Goal: Contribute content: Contribute content

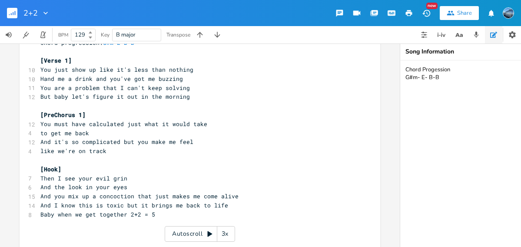
scroll to position [47, 0]
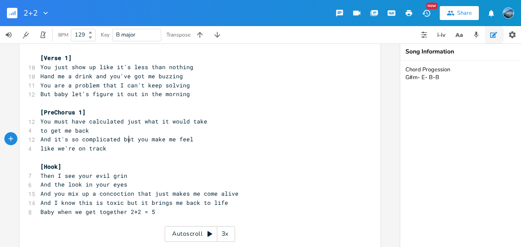
click at [126, 140] on span "And it's so complicated but you make me feel" at bounding box center [116, 139] width 153 height 8
type textarea "when"
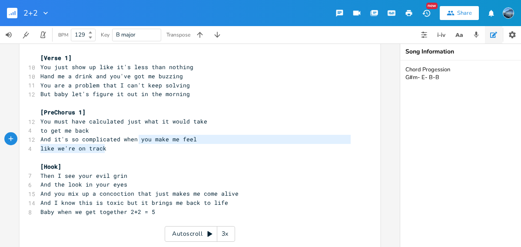
drag, startPoint x: 121, startPoint y: 146, endPoint x: 136, endPoint y: 140, distance: 16.6
click at [136, 140] on div "2+2 Key: B Major Chord progression: G#m E B B ​ [Verse 1] 10 You just show up l…" at bounding box center [196, 130] width 314 height 226
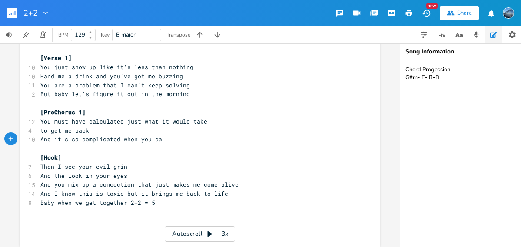
type textarea "you cab"
type textarea "b"
type textarea "n't erase"
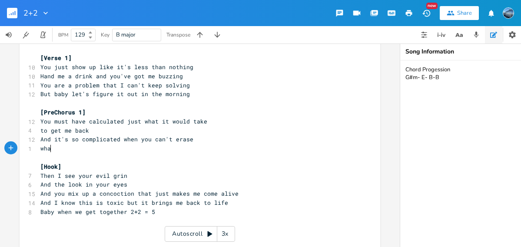
type textarea "what"
type textarea "'s in the past"
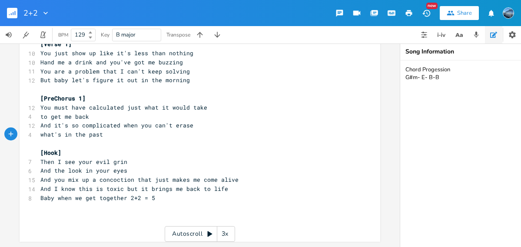
scroll to position [66, 0]
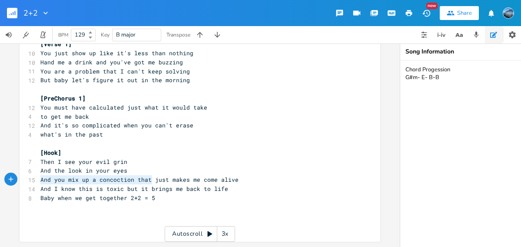
drag, startPoint x: 150, startPoint y: 173, endPoint x: 36, endPoint y: 173, distance: 113.4
click at [39, 175] on pre "And you mix up a concoction that just makes me come alive" at bounding box center [196, 179] width 314 height 9
type textarea "And you know that commb"
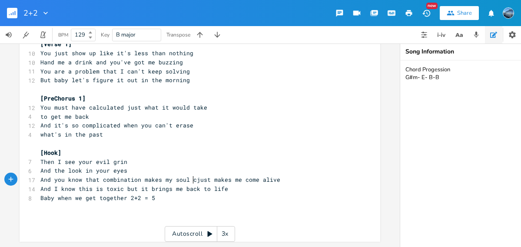
type textarea "bination makes my soul cm"
type textarea "oem"
type textarea "me alive"
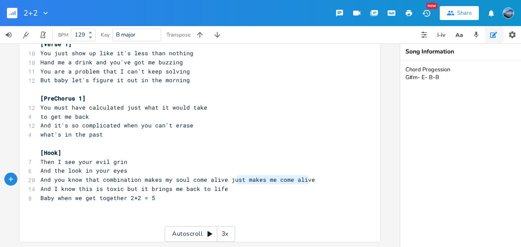
type textarea "just makes me come alive"
drag, startPoint x: 319, startPoint y: 173, endPoint x: 223, endPoint y: 176, distance: 96.1
click at [223, 176] on pre "And you know that combination makes my soul come alive just makes me come alive" at bounding box center [196, 179] width 314 height 9
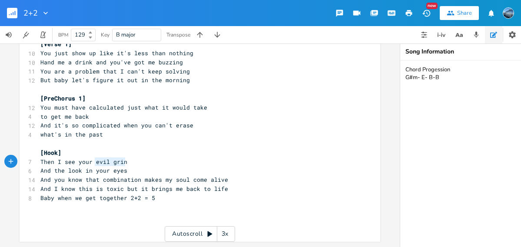
drag, startPoint x: 123, startPoint y: 156, endPoint x: 93, endPoint y: 156, distance: 30.9
click at [92, 158] on span "Then I see your evil grin" at bounding box center [83, 162] width 87 height 8
type textarea "tilted smile"
click at [57, 166] on span "And the look in your eyes" at bounding box center [83, 170] width 87 height 8
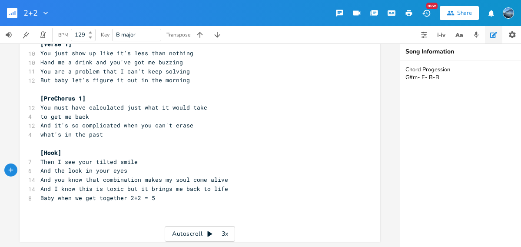
click at [57, 166] on span "And the look in your eyes" at bounding box center [83, 170] width 87 height 8
type textarea "that"
drag, startPoint x: 226, startPoint y: 183, endPoint x: 135, endPoint y: 186, distance: 90.9
click at [135, 186] on pre "And I know this is toxic but it brings me back to life" at bounding box center [196, 188] width 314 height 9
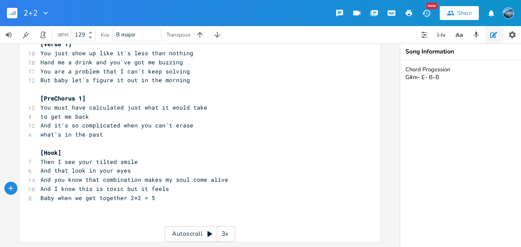
scroll to position [0, 18]
type textarea "it feels like it's right"
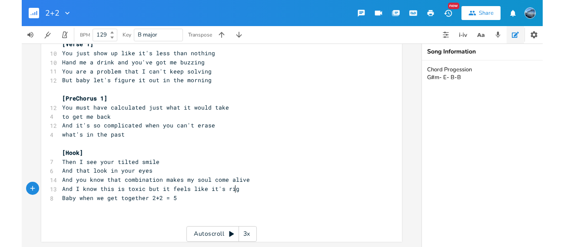
scroll to position [0, 50]
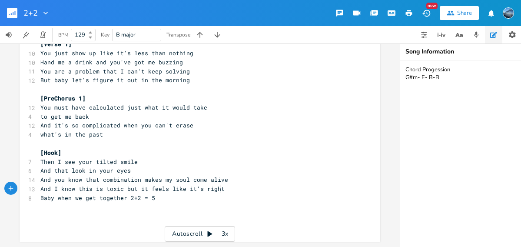
click at [101, 158] on span "Then I see your tilted smile" at bounding box center [88, 162] width 97 height 8
type textarea "tilted"
click at [134, 152] on icon "button" at bounding box center [136, 153] width 4 height 3
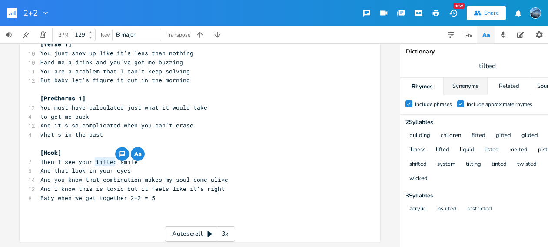
click at [472, 90] on div "Synonyms" at bounding box center [465, 86] width 43 height 17
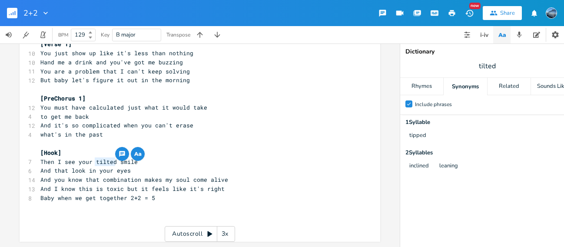
click at [153, 166] on pre "And that look in your eyes" at bounding box center [196, 170] width 314 height 9
type textarea "feels like it's"
drag, startPoint x: 199, startPoint y: 185, endPoint x: 147, endPoint y: 186, distance: 51.7
click at [147, 186] on span "And I know this is toxic but it feels like it's right" at bounding box center [132, 189] width 184 height 8
click at [169, 211] on pre "​" at bounding box center [196, 215] width 314 height 9
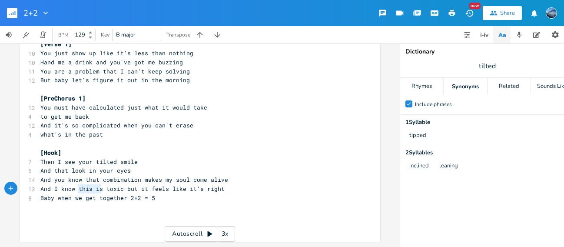
drag, startPoint x: 100, startPoint y: 183, endPoint x: 76, endPoint y: 184, distance: 24.8
click at [76, 185] on span "And I know this is toxic but it feels like it's right" at bounding box center [132, 189] width 184 height 8
type textarea "it's kinda"
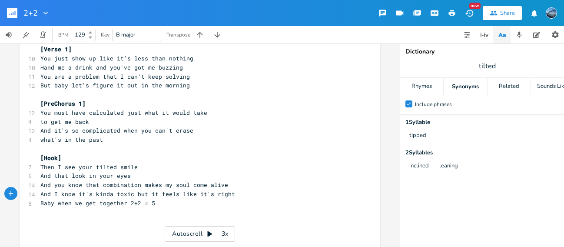
scroll to position [61, 0]
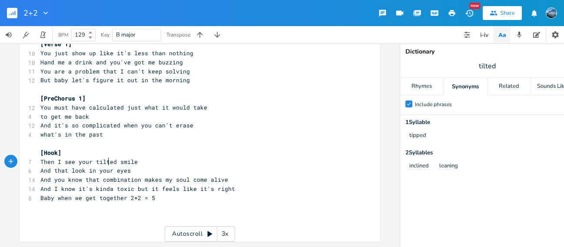
click at [105, 160] on span "Then I see your tilted smile" at bounding box center [88, 162] width 97 height 8
type textarea "crooked"
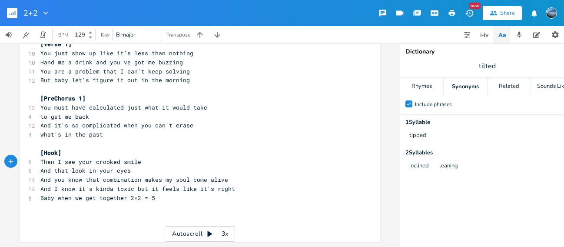
click at [104, 160] on span "Then I see your crooked smile" at bounding box center [90, 162] width 101 height 8
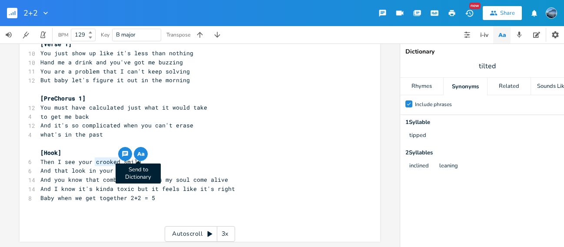
type textarea "crooked"
click at [142, 151] on icon "button" at bounding box center [141, 154] width 10 height 10
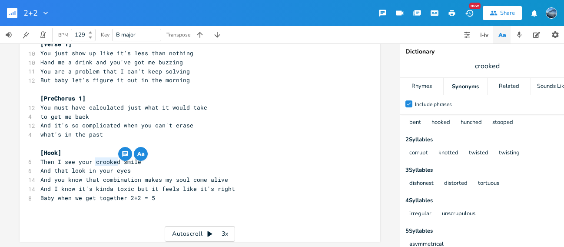
scroll to position [0, 0]
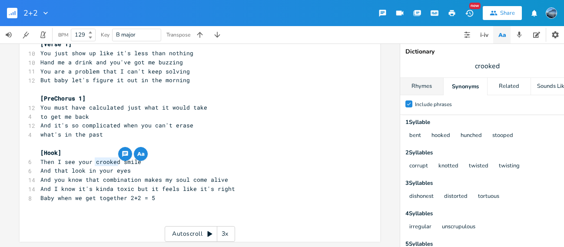
click at [431, 85] on div "Rhymes" at bounding box center [421, 86] width 43 height 17
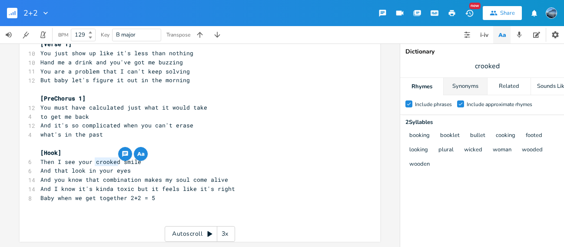
click at [455, 90] on div "Synonyms" at bounding box center [465, 86] width 43 height 17
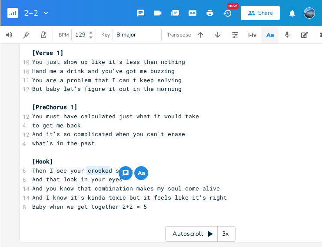
scroll to position [47, 0]
click at [110, 148] on pre "​" at bounding box center [200, 152] width 340 height 9
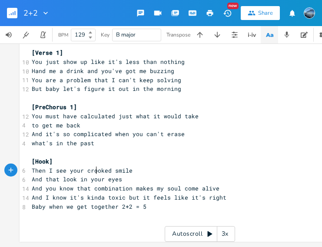
click at [93, 166] on span "Then I see your crooked smile" at bounding box center [82, 170] width 101 height 8
type textarea "tilted"
click at [95, 166] on span "Then I see your tilted smile" at bounding box center [80, 170] width 97 height 8
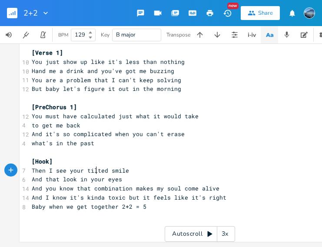
click at [95, 166] on span "Then I see your tilted smile" at bounding box center [80, 170] width 97 height 8
type textarea "slanted"
click at [53, 220] on pre "​" at bounding box center [200, 224] width 340 height 9
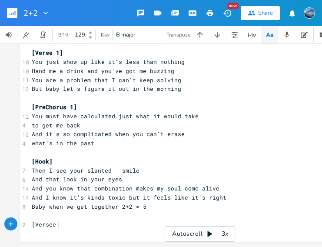
type textarea "[Versee 1"
type textarea "1"
type textarea "2]"
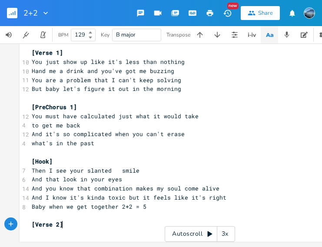
scroll to position [0, 5]
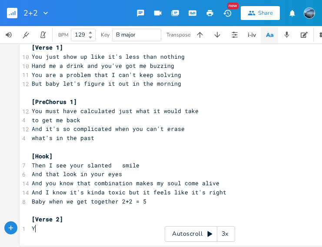
type textarea "Yy"
type textarea "i"
type textarea "ou make me feel i"
type textarea "lie"
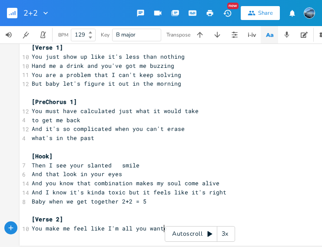
type textarea "ke I'm all you wanted"
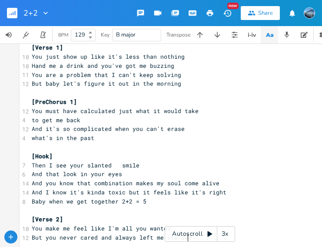
type textarea "But you never cared and always left me starded"
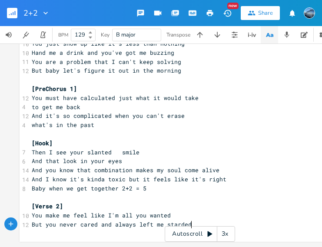
click at [170, 220] on span "But you never cared and always left me starded" at bounding box center [112, 224] width 160 height 8
type textarea "stranded"
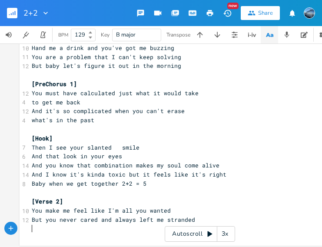
scroll to position [0, 1]
type textarea "I'"
type textarea "I'm not the problem here you've got it all wrong"
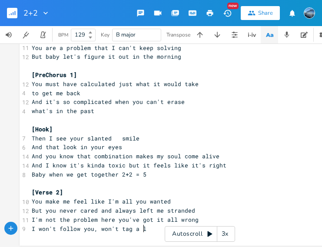
type textarea "I won't follow you, won't tag a lo"
type textarea "a"
type textarea "long"
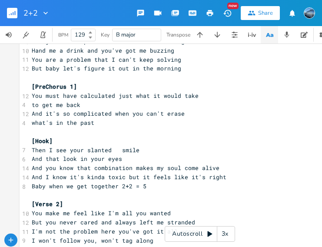
scroll to position [83, 0]
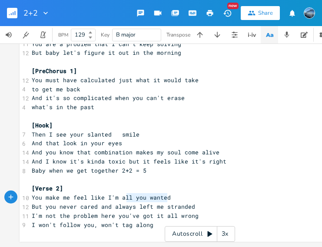
type textarea "m all you wanted"
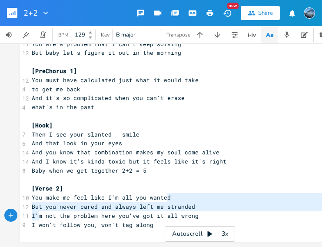
type textarea "But you never cared and always left me stranded"
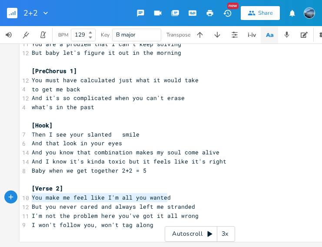
drag, startPoint x: 167, startPoint y: 192, endPoint x: 30, endPoint y: 195, distance: 137.8
click at [30, 194] on pre "You make me feel like I'm all you wanted" at bounding box center [200, 197] width 340 height 9
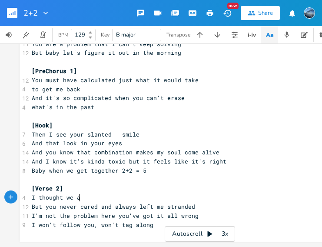
scroll to position [0, 40]
type textarea "I thought we ade"
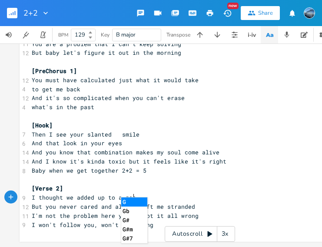
type textarea "ded up to a geat"
type textarea "reat combo"
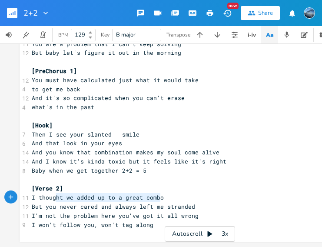
drag, startPoint x: 161, startPoint y: 193, endPoint x: 54, endPoint y: 192, distance: 106.9
click at [54, 193] on pre "I thought we added up to a great combo" at bounding box center [200, 197] width 340 height 9
type textarea "h"
type textarea "g"
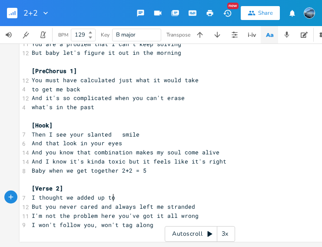
type textarea "ht we added up to"
type textarea "were more than the sum of our prst"
type textarea "arts"
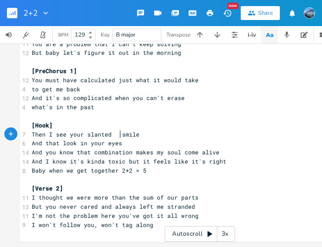
click at [118, 130] on span "Then I see your slanted smile" at bounding box center [86, 134] width 108 height 8
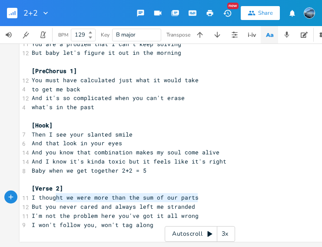
type textarea "ght we were more than the sum of our parts"
drag, startPoint x: 195, startPoint y: 192, endPoint x: 27, endPoint y: 195, distance: 168.7
click at [27, 195] on div "I thought we were more than the sum of our parts xxxxxxxxxx 2+2 Key: B Major Ch…" at bounding box center [200, 106] width 361 height 271
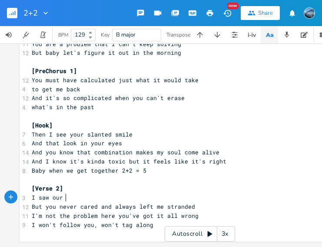
type textarea "I saw our l"
type textarea "h"
type textarea "whole life greater than the sum of its parts"
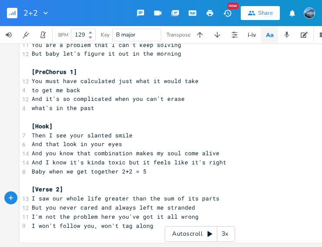
scroll to position [83, 0]
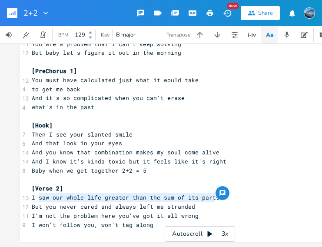
type textarea "I saw our whole life greater than the sum of its parts"
drag, startPoint x: 216, startPoint y: 191, endPoint x: 27, endPoint y: 196, distance: 189.1
click at [30, 196] on pre "I saw our whole life greater than the sum of its parts" at bounding box center [200, 197] width 340 height 9
click at [124, 178] on pre "​" at bounding box center [200, 179] width 340 height 9
drag, startPoint x: 218, startPoint y: 191, endPoint x: 26, endPoint y: 193, distance: 191.7
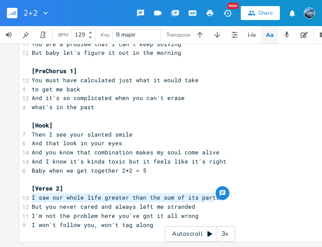
click at [30, 193] on div "13 I saw our whole life greater than the sum of its parts" at bounding box center [200, 197] width 340 height 9
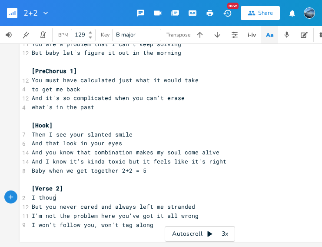
type textarea "I though"
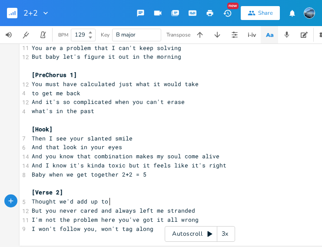
scroll to position [0, 63]
type textarea "Thought we'd add up to the perfect combo"
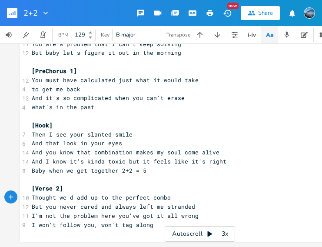
click at [156, 193] on span "Thought we'd add up to the perfect combo" at bounding box center [101, 197] width 139 height 8
type textarea "couple"
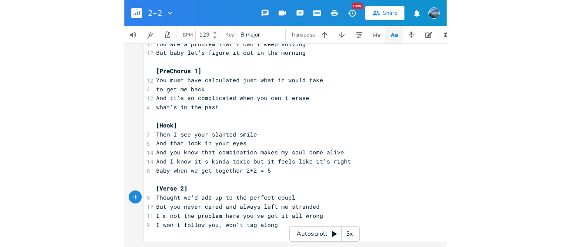
scroll to position [0, 17]
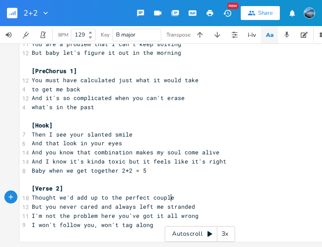
click at [156, 175] on pre "​" at bounding box center [200, 179] width 340 height 9
click at [174, 193] on pre "Thought we'd add up to the perfect couple" at bounding box center [200, 197] width 340 height 9
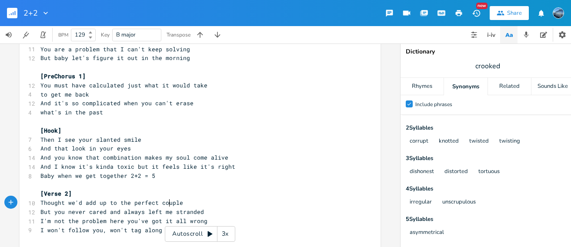
click at [166, 201] on span "Thought we'd add up to the perfect couple" at bounding box center [111, 203] width 143 height 8
type textarea "couple"
click at [200, 192] on icon "button" at bounding box center [202, 195] width 10 height 10
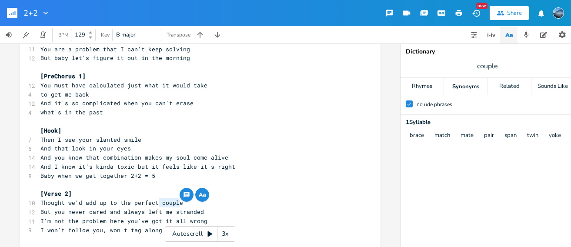
scroll to position [0, 0]
click at [419, 86] on div "Rhymes" at bounding box center [421, 86] width 43 height 17
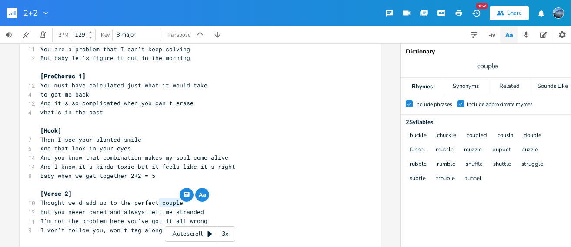
scroll to position [102, 0]
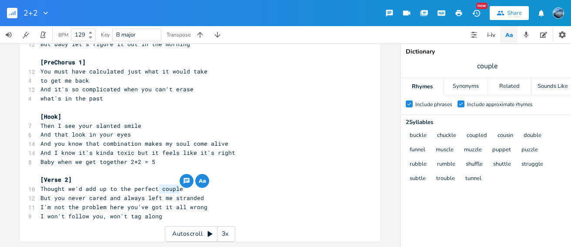
click at [201, 193] on pre "But you never cared and always left me stranded" at bounding box center [196, 197] width 314 height 9
click at [184, 194] on span "But you never cared and always left me stranded" at bounding box center [121, 198] width 163 height 8
type textarea "double"
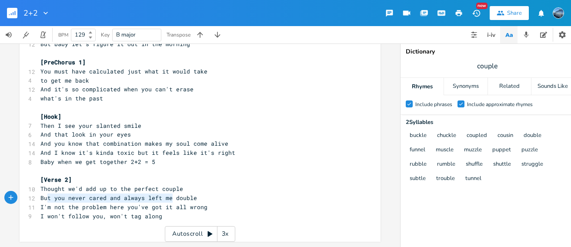
type textarea "But you never cared and always left me"
drag, startPoint x: 170, startPoint y: 194, endPoint x: 29, endPoint y: 196, distance: 140.8
click at [29, 196] on div "But you never cared and always left me xxxxxxxxxx 2+2 Key: B Major Chord progre…" at bounding box center [200, 97] width 361 height 290
click at [198, 203] on span "I'm not the problem here you've got it all wrong" at bounding box center [123, 207] width 167 height 8
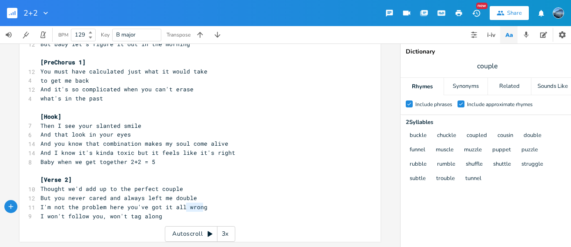
click at [198, 203] on span "I'm not the problem here you've got it all wrong" at bounding box center [123, 207] width 167 height 8
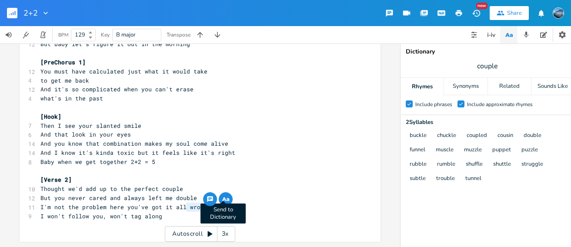
type textarea "wrong"
click at [225, 194] on icon "button" at bounding box center [225, 199] width 10 height 10
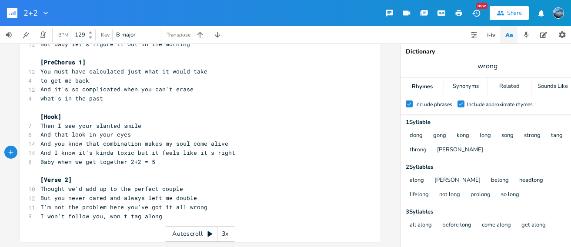
click at [296, 148] on pre "And I know it's kinda toxic but it feels like it's right" at bounding box center [196, 152] width 314 height 9
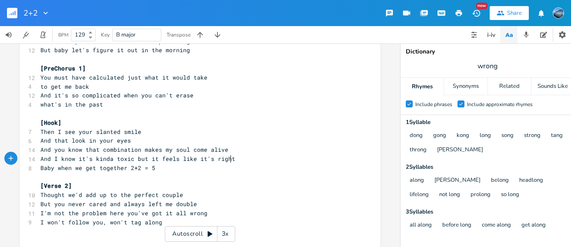
scroll to position [102, 0]
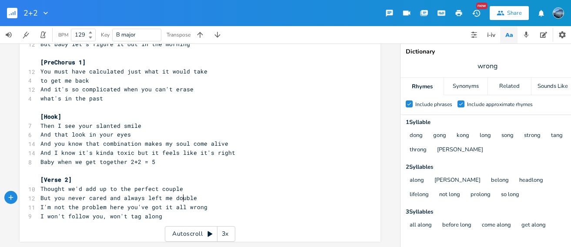
click at [179, 194] on span "But you never cared and always left me double" at bounding box center [118, 198] width 156 height 8
click at [216, 189] on icon "button" at bounding box center [217, 190] width 3 height 3
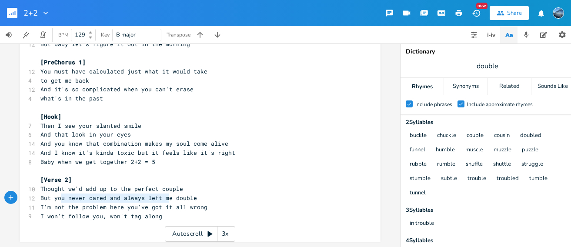
type textarea "you never cared and always left me"
drag, startPoint x: 166, startPoint y: 193, endPoint x: 52, endPoint y: 193, distance: 113.9
click at [51, 194] on span "But you never cared and always left me double" at bounding box center [118, 198] width 156 height 8
click at [60, 194] on span "But you never cared and always left me double" at bounding box center [118, 198] width 156 height 8
drag, startPoint x: 37, startPoint y: 192, endPoint x: 167, endPoint y: 194, distance: 129.5
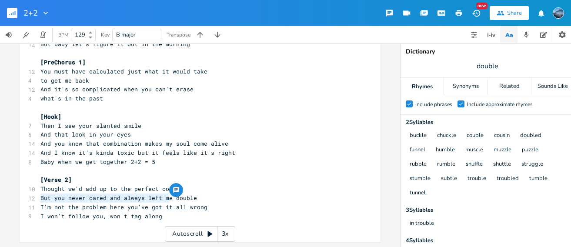
click at [167, 194] on span "But you never cared and always left me double" at bounding box center [118, 198] width 156 height 8
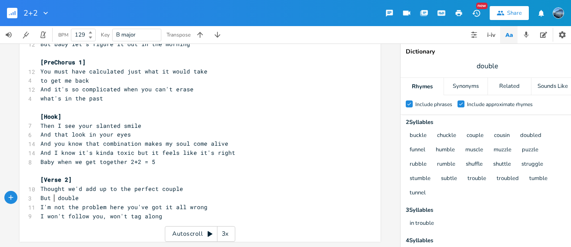
scroll to position [0, 10]
type textarea "But yo"
type textarea "u left me with a million pieces to pick up again"
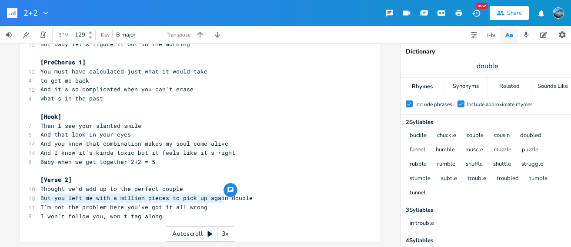
drag, startPoint x: 222, startPoint y: 193, endPoint x: 40, endPoint y: 194, distance: 181.3
click at [40, 194] on span "But you left me with a million pieces to pick up again double" at bounding box center [146, 198] width 212 height 8
type textarea "ut you left me with a million pieces to pick up again"
click at [48, 195] on span "But you left me with a million pieces to pick up again double" at bounding box center [146, 198] width 212 height 8
drag, startPoint x: 221, startPoint y: 193, endPoint x: 37, endPoint y: 196, distance: 183.9
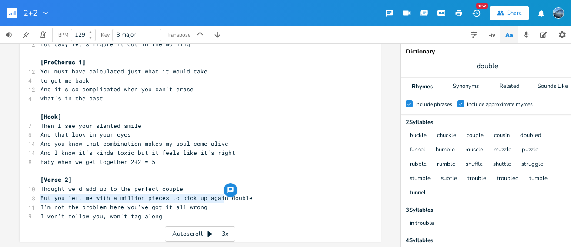
click at [39, 194] on pre "But you left me with a million pieces to pick up again double" at bounding box center [196, 197] width 314 height 9
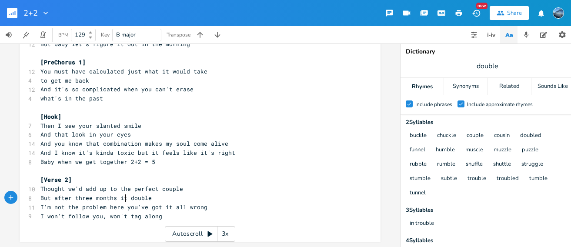
scroll to position [0, 64]
type textarea "But after three months it became to"
type textarea "o much again and now I'm seeing"
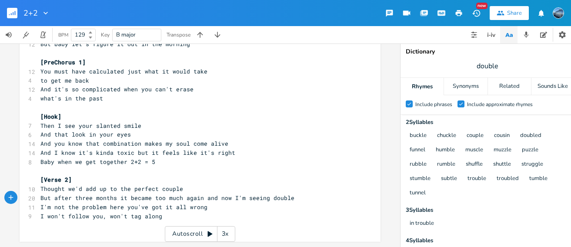
click at [190, 194] on span "But after three months it became too much again and now I'm seeing double" at bounding box center [167, 198] width 254 height 8
type textarea "again"
click at [190, 194] on span "But after three months it became too much again and now I'm seeing double" at bounding box center [167, 198] width 254 height 8
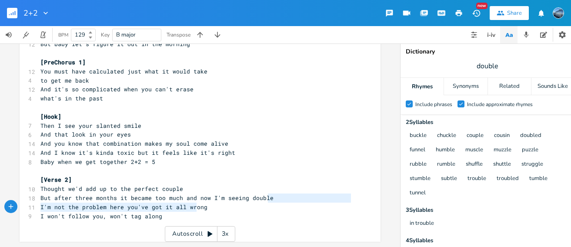
type textarea "and now I'm seeing double"
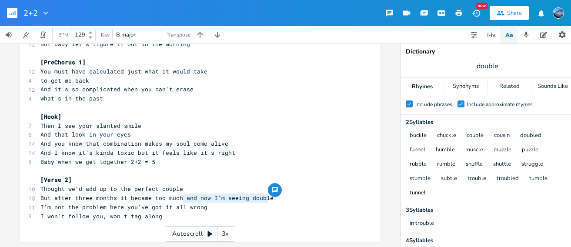
drag, startPoint x: 269, startPoint y: 192, endPoint x: 182, endPoint y: 192, distance: 87.4
click at [182, 193] on pre "But after three months it became too much and now I'm seeing double" at bounding box center [196, 197] width 314 height 9
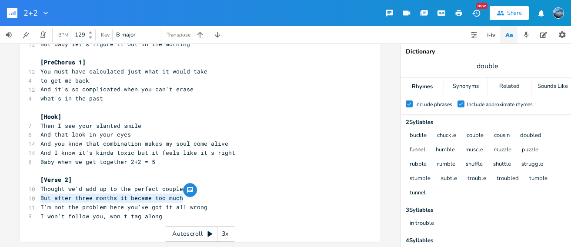
drag, startPoint x: 181, startPoint y: 194, endPoint x: 28, endPoint y: 196, distance: 152.6
click at [39, 195] on div "10 But after three months it became too much" at bounding box center [196, 197] width 314 height 9
type textarea "But after three months it became too much"
click at [177, 194] on span "But after three months it became too much" at bounding box center [111, 198] width 143 height 8
type textarea "But after three months it became too much"
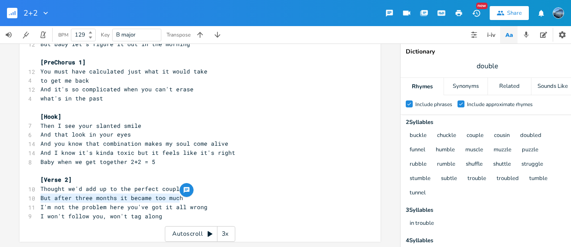
drag, startPoint x: 177, startPoint y: 194, endPoint x: 36, endPoint y: 195, distance: 141.3
click at [35, 194] on div "But after three months it became too much xxxxxxxxxx 2+2 Key: B Major Chord pro…" at bounding box center [200, 97] width 361 height 290
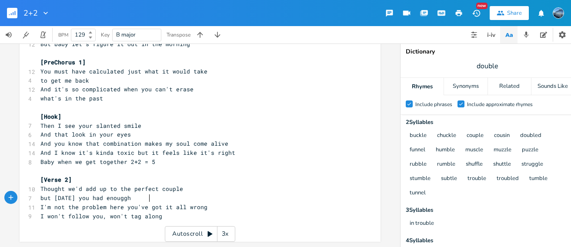
type textarea "but [DATE] you had enouggh a"
type textarea "h again and now i'm seeing double"
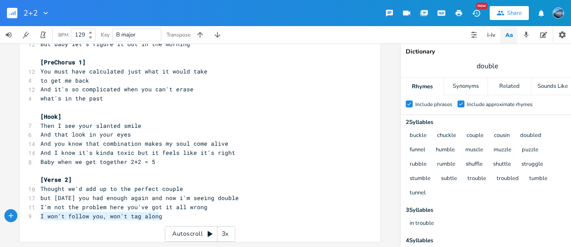
drag, startPoint x: 170, startPoint y: 212, endPoint x: 39, endPoint y: 212, distance: 130.4
click at [39, 212] on pre "I won't follow you, won't tag along" at bounding box center [196, 216] width 314 height 9
type textarea "this back and forth makes it a zero z"
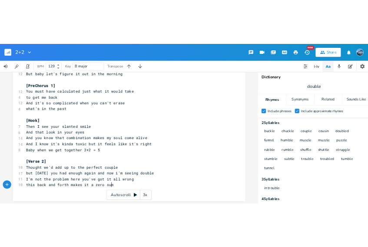
scroll to position [102, 0]
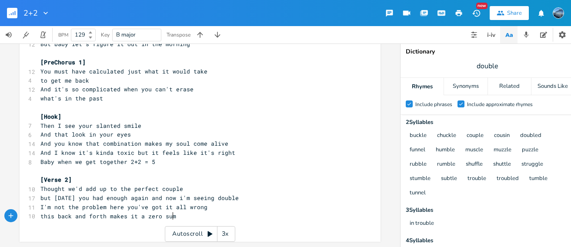
type textarea "sum"
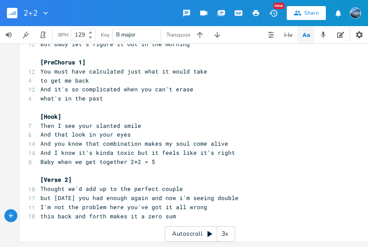
scroll to position [0, 2]
click at [153, 194] on span "but [DATE] you had enough again and now i'm seeing double" at bounding box center [139, 198] width 198 height 8
type textarea "again"
click at [153, 194] on span "but [DATE] you had enough again and now i'm seeing double" at bounding box center [139, 198] width 198 height 8
click at [150, 195] on span "but [DATE] you had enough and now i'm seeing double" at bounding box center [128, 198] width 177 height 8
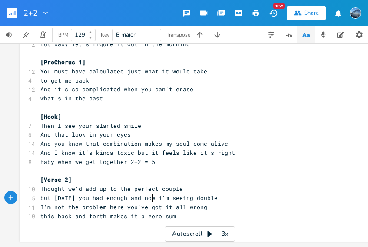
type textarea "and"
click at [150, 195] on span "but [DATE] you had enough and now i'm seeing double" at bounding box center [128, 198] width 177 height 8
drag, startPoint x: 171, startPoint y: 193, endPoint x: 142, endPoint y: 193, distance: 29.6
click at [142, 194] on span "but [DATE] you had enough now i'm seeing double" at bounding box center [137, 198] width 195 height 8
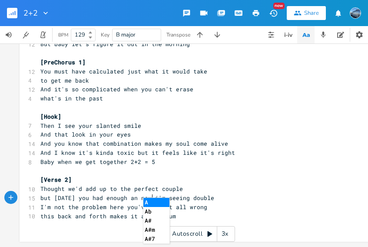
type textarea "and"
click at [172, 194] on span "but [DATE] you had enough and now i'm seeing double" at bounding box center [128, 198] width 177 height 8
type textarea "I"
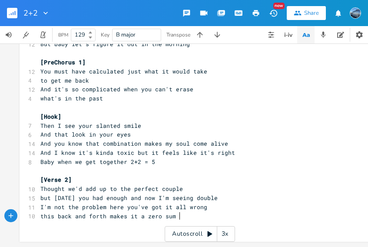
click at [179, 212] on pre "this back and forth makes it a zero sum" at bounding box center [196, 216] width 314 height 9
click at [178, 212] on pre "this back and forth makes it a zero sum" at bounding box center [196, 216] width 314 height 9
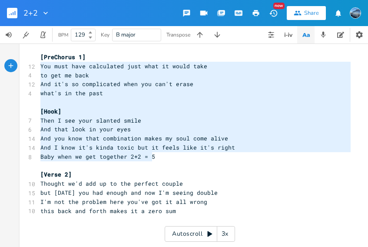
type textarea "[PreChorus 1] You must have calculated just what it would take to get me back A…"
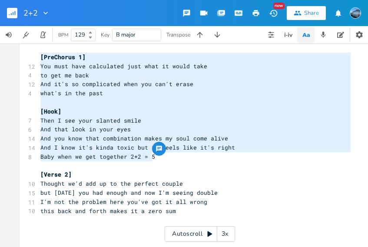
drag, startPoint x: 157, startPoint y: 155, endPoint x: 30, endPoint y: 60, distance: 158.9
click at [30, 60] on div "[PreChorus 1] You must have calculated just what it would take to get me back A…" at bounding box center [200, 101] width 361 height 308
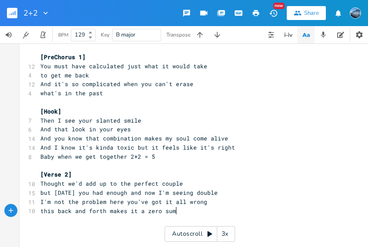
click at [173, 212] on span "this back and forth makes it a zero sum" at bounding box center [108, 211] width 136 height 8
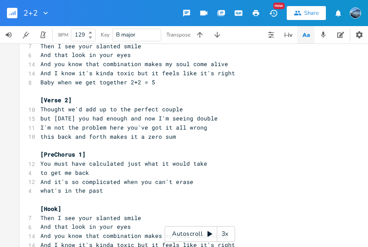
scroll to position [173, 0]
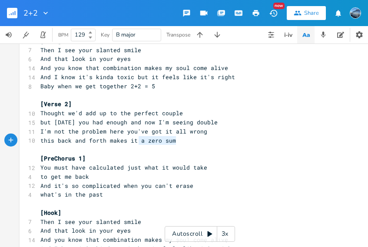
drag, startPoint x: 173, startPoint y: 141, endPoint x: 137, endPoint y: 143, distance: 36.1
click at [137, 143] on pre "this back and forth makes it a zero sum" at bounding box center [196, 140] width 314 height 9
type textarea "so no wo"
type textarea "one's won"
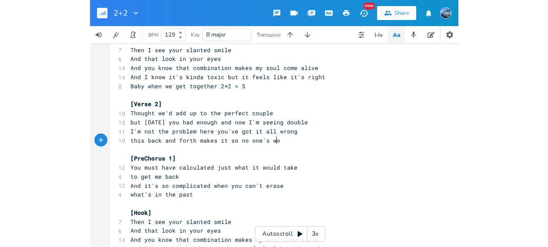
scroll to position [0, 26]
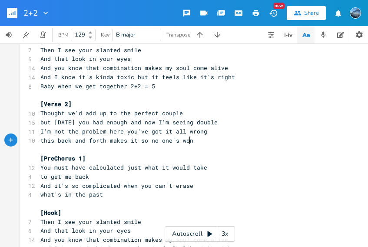
click at [206, 146] on pre "​" at bounding box center [196, 149] width 314 height 9
click at [184, 142] on span "this back and forth makes it so no one's won" at bounding box center [116, 140] width 153 height 8
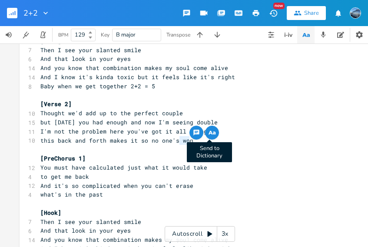
type textarea "won"
click at [209, 133] on icon "button" at bounding box center [211, 131] width 4 height 3
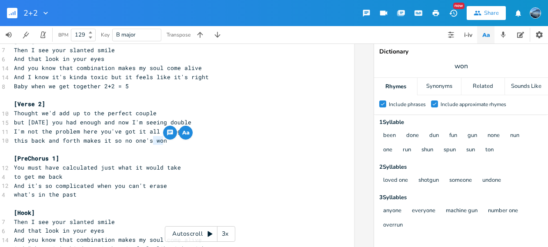
scroll to position [0, 0]
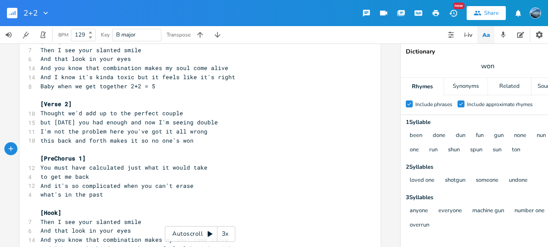
click at [179, 146] on pre "​" at bounding box center [196, 149] width 314 height 9
drag, startPoint x: 190, startPoint y: 141, endPoint x: 139, endPoint y: 140, distance: 50.9
click at [139, 140] on pre "this back and forth makes it so no one's won" at bounding box center [196, 140] width 314 height 9
type textarea "a"
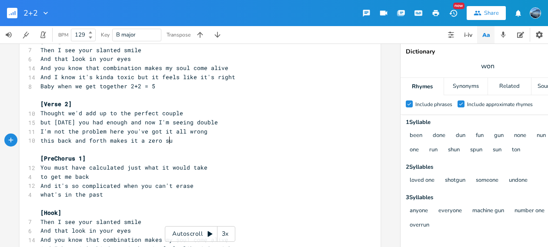
type textarea "a zero sum"
drag, startPoint x: 172, startPoint y: 141, endPoint x: 37, endPoint y: 139, distance: 134.3
click at [39, 139] on pre "this back and forth makes it a zero sum" at bounding box center [196, 140] width 314 height 9
type textarea "we had a"
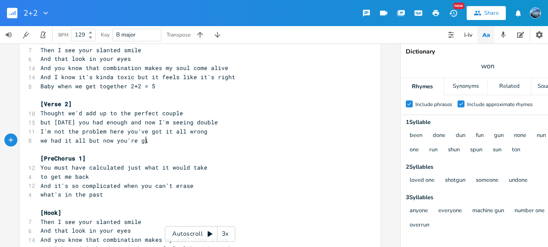
type textarea "it all but now you're give"
type textarea "ing none"
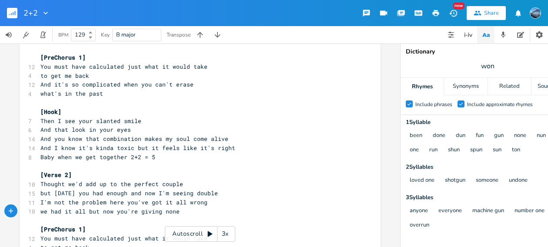
scroll to position [153, 0]
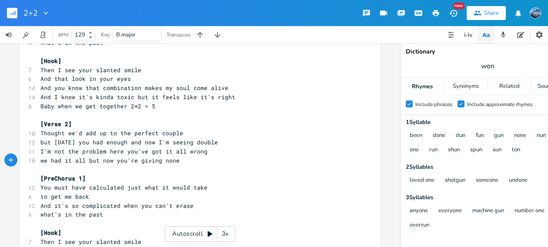
click at [167, 163] on span "we had it all but now you're giving none" at bounding box center [109, 160] width 139 height 8
click at [167, 162] on span "we had it all but now you're giving none" at bounding box center [109, 160] width 139 height 8
type textarea "nothing"
click at [167, 161] on span "we had it all but now you're giving nothing" at bounding box center [115, 160] width 150 height 8
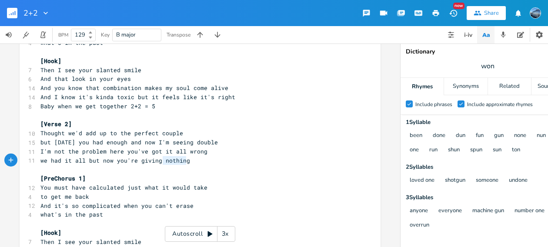
click at [167, 161] on span "we had it all but now you're giving nothing" at bounding box center [115, 160] width 150 height 8
type textarea "none"
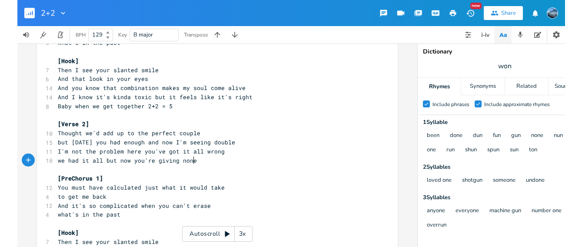
scroll to position [0, 12]
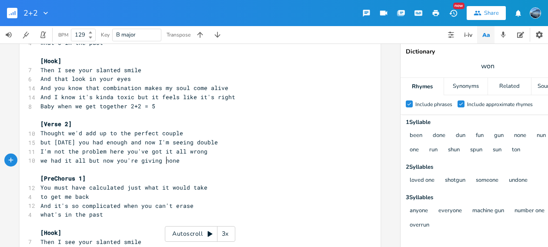
click at [164, 159] on span "we had it all but now you're giving none" at bounding box center [109, 160] width 139 height 8
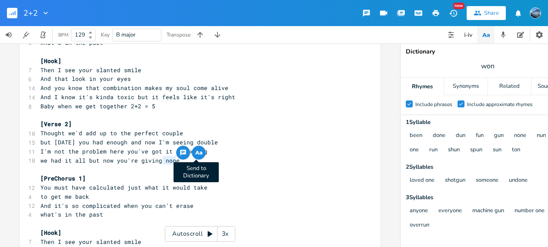
type textarea "none"
click at [196, 154] on icon "button" at bounding box center [198, 152] width 10 height 10
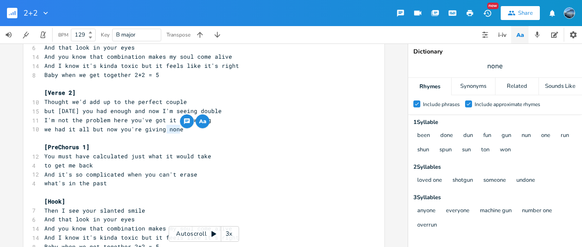
scroll to position [179, 0]
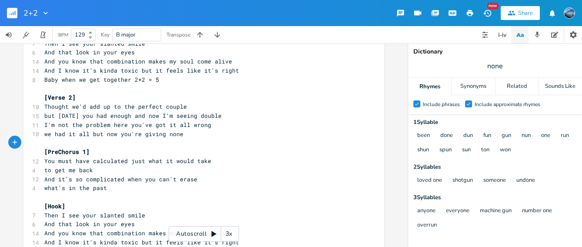
click at [169, 142] on pre "​" at bounding box center [200, 142] width 314 height 9
type textarea "now you're giving none"
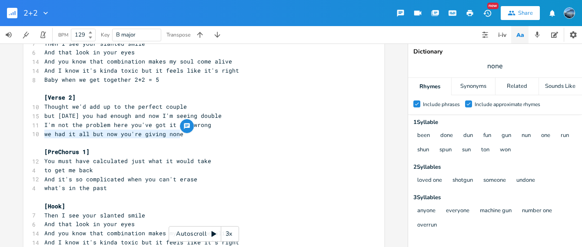
drag, startPoint x: 180, startPoint y: 136, endPoint x: 34, endPoint y: 132, distance: 146.1
click at [43, 132] on div "10 we had it all but now you're giving none" at bounding box center [200, 134] width 314 height 9
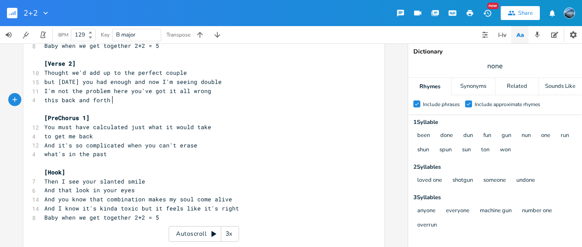
scroll to position [0, 49]
type textarea "this back and forth makes us start back at one"
type textarea "makes us start back at one"
drag, startPoint x: 203, startPoint y: 98, endPoint x: 108, endPoint y: 101, distance: 95.2
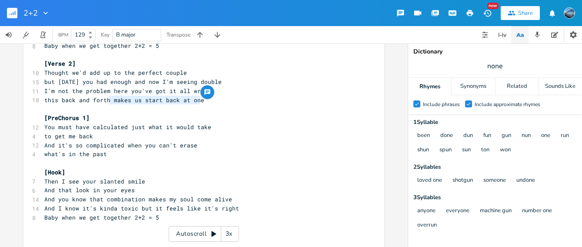
click at [107, 100] on pre "this back and forth makes us start back at one" at bounding box center [200, 100] width 314 height 9
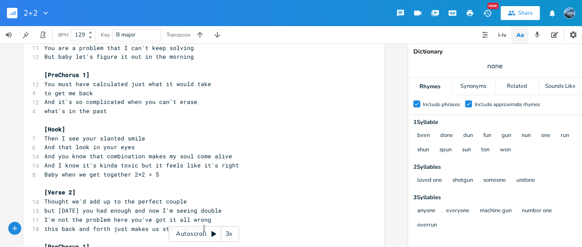
scroll to position [163, 0]
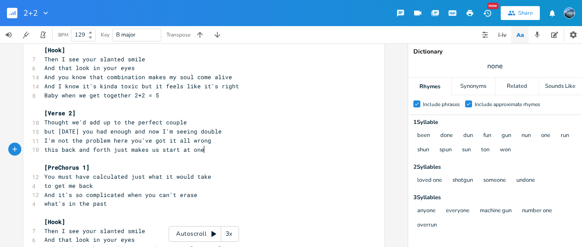
type textarea "just makes us start at one"
drag, startPoint x: 207, startPoint y: 146, endPoint x: 127, endPoint y: 148, distance: 80.4
click at [127, 148] on pre "this back and forth just makes us start at one" at bounding box center [200, 149] width 314 height 9
type textarea "brings us to square one"
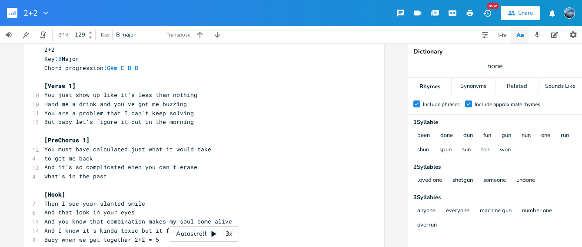
scroll to position [92, 0]
